Goal: Navigation & Orientation: Find specific page/section

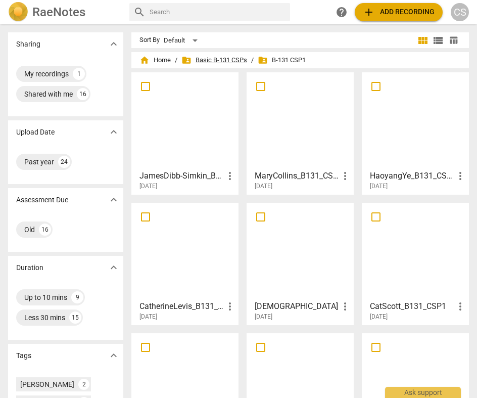
click at [212, 56] on span "folder_shared Basic B-131 CSPs" at bounding box center [214, 60] width 66 height 10
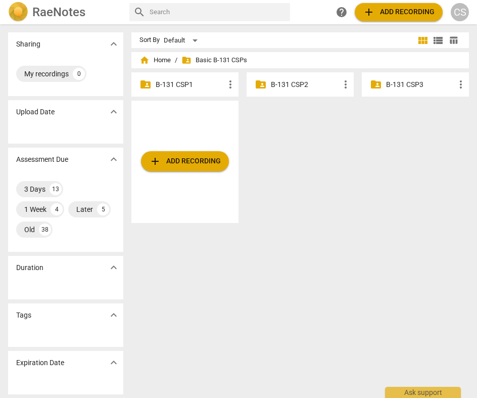
click at [304, 80] on p "B-131 CSP2" at bounding box center [305, 84] width 69 height 11
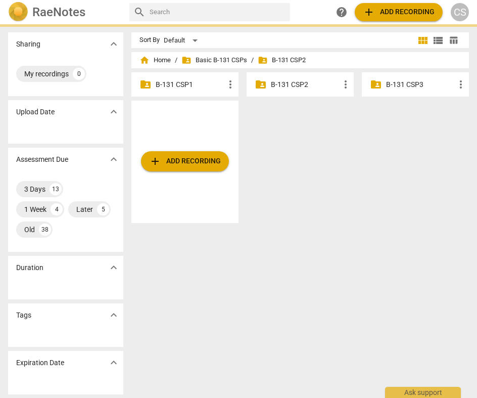
click at [304, 80] on p "B-131 CSP2" at bounding box center [305, 84] width 69 height 11
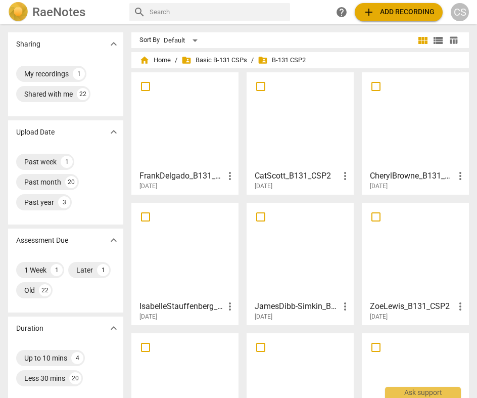
click at [299, 107] on div at bounding box center [300, 120] width 100 height 89
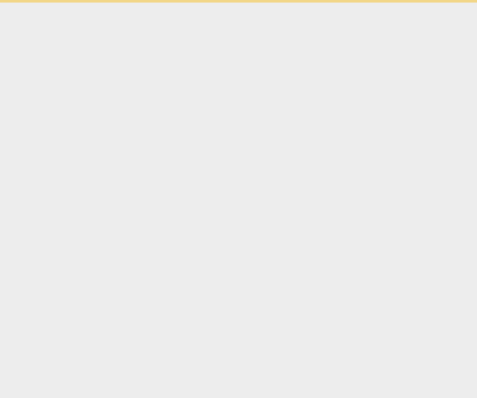
click at [299, 3] on html "Ask support" at bounding box center [238, 1] width 477 height 3
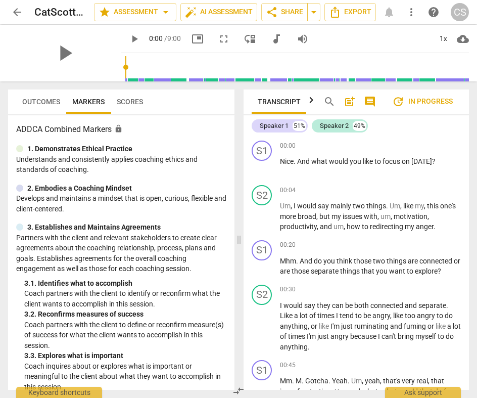
click at [24, 11] on span "arrow_back" at bounding box center [17, 12] width 18 height 12
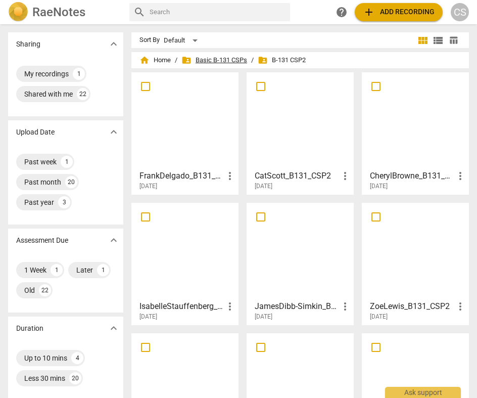
click at [241, 63] on span "folder_shared Basic B-131 CSPs" at bounding box center [214, 60] width 66 height 10
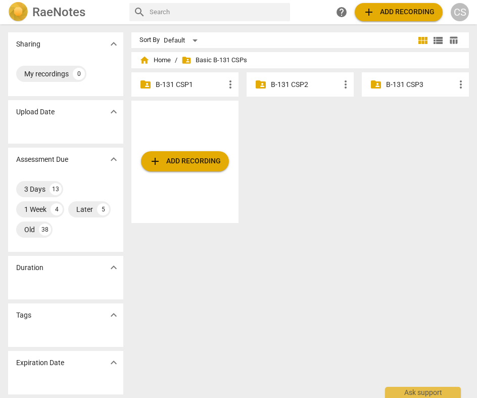
click at [386, 86] on p "B-131 CSP3" at bounding box center [420, 84] width 69 height 11
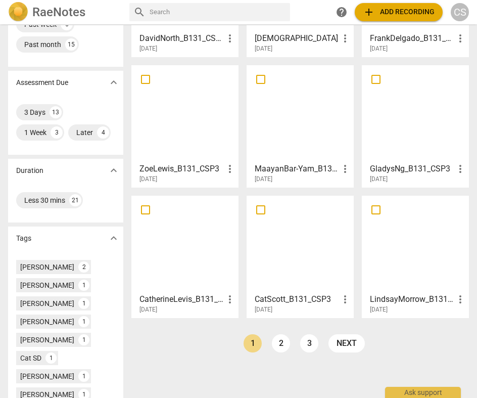
scroll to position [139, 0]
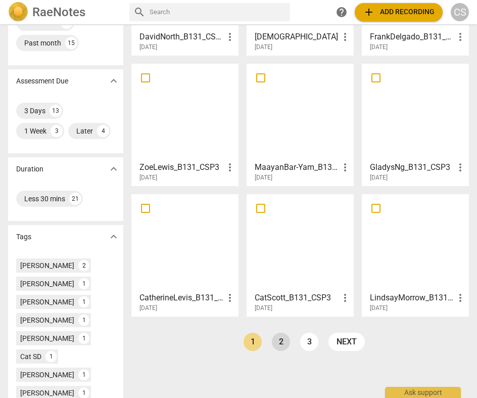
click at [275, 336] on link "2" at bounding box center [281, 341] width 18 height 18
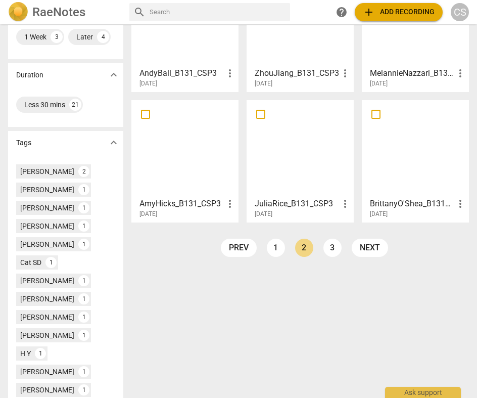
scroll to position [261, 0]
